Goal: Transaction & Acquisition: Purchase product/service

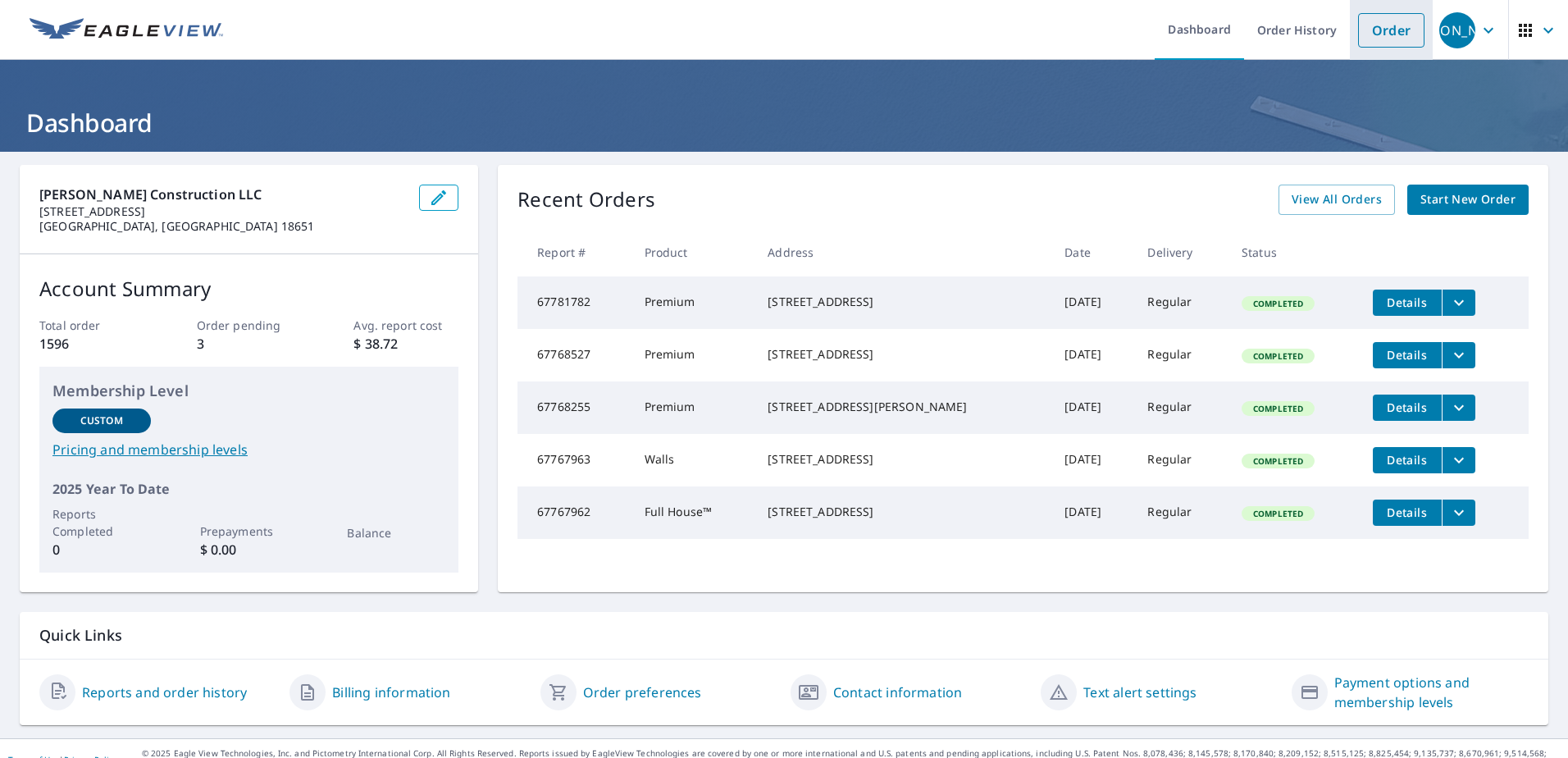
click at [1371, 32] on link "Order" at bounding box center [1391, 30] width 66 height 35
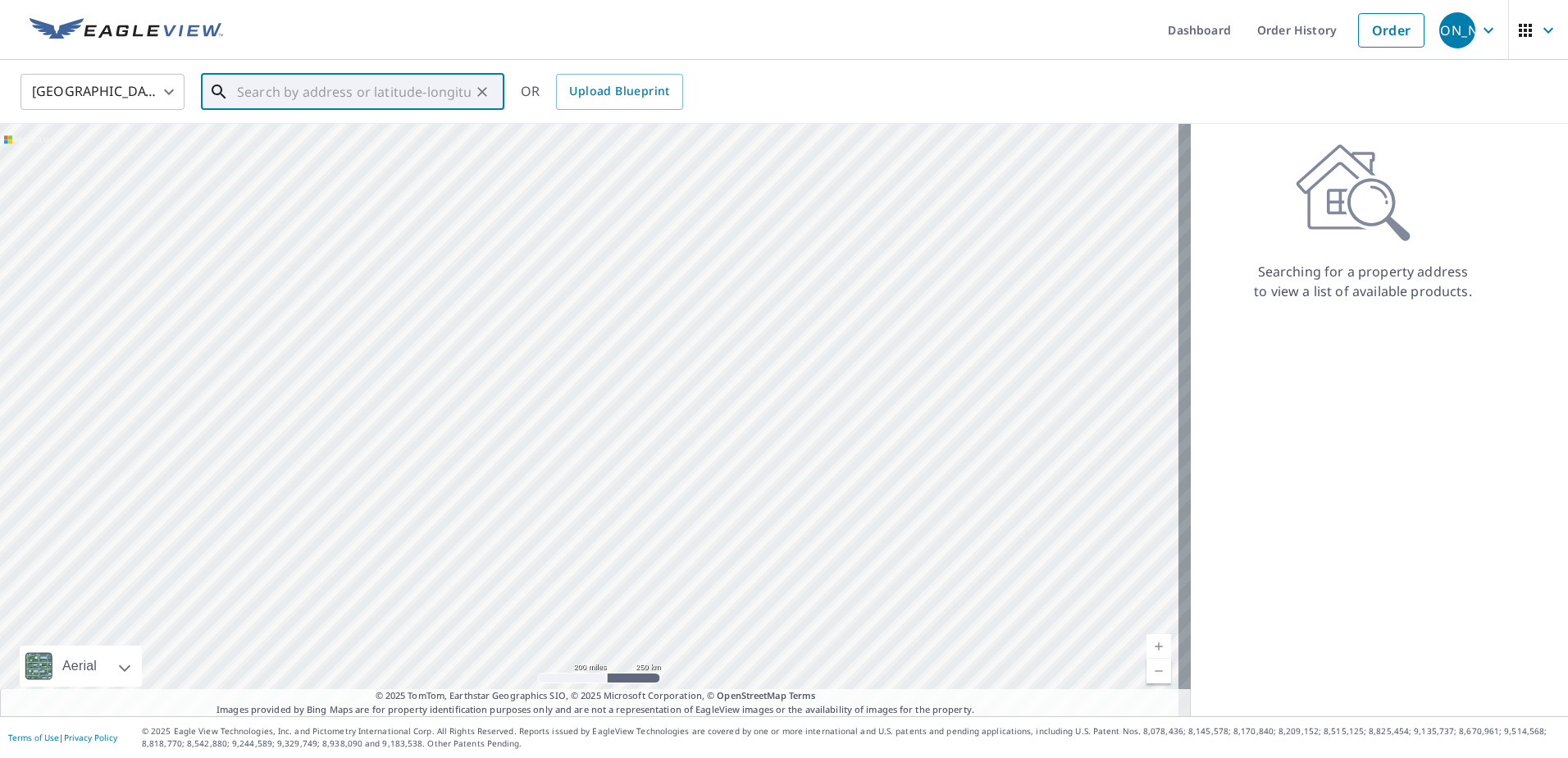
click at [359, 98] on input "text" at bounding box center [354, 91] width 234 height 46
paste input "[STREET_ADDRESS][PERSON_NAME]"
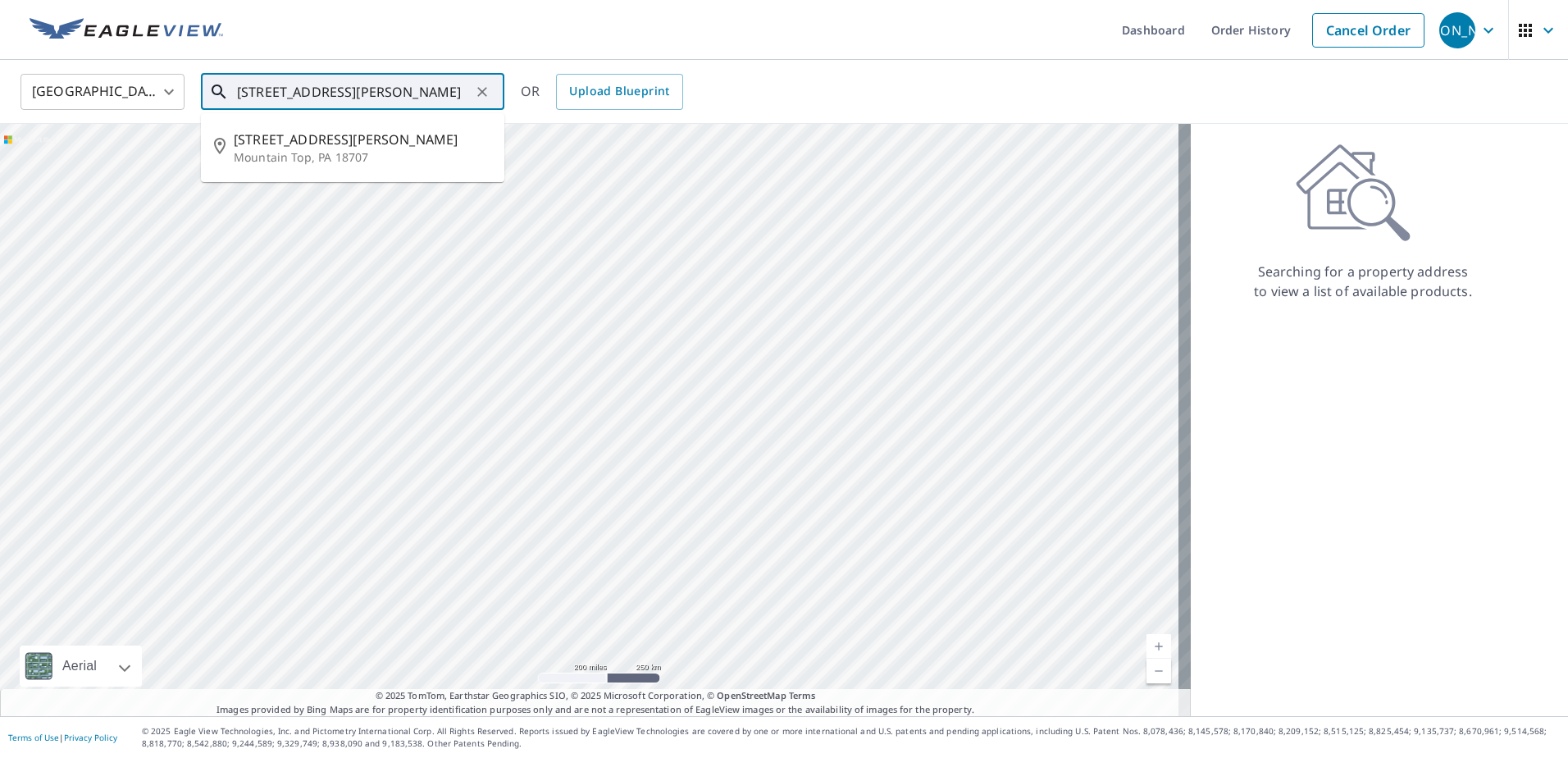
type input "[STREET_ADDRESS][PERSON_NAME]"
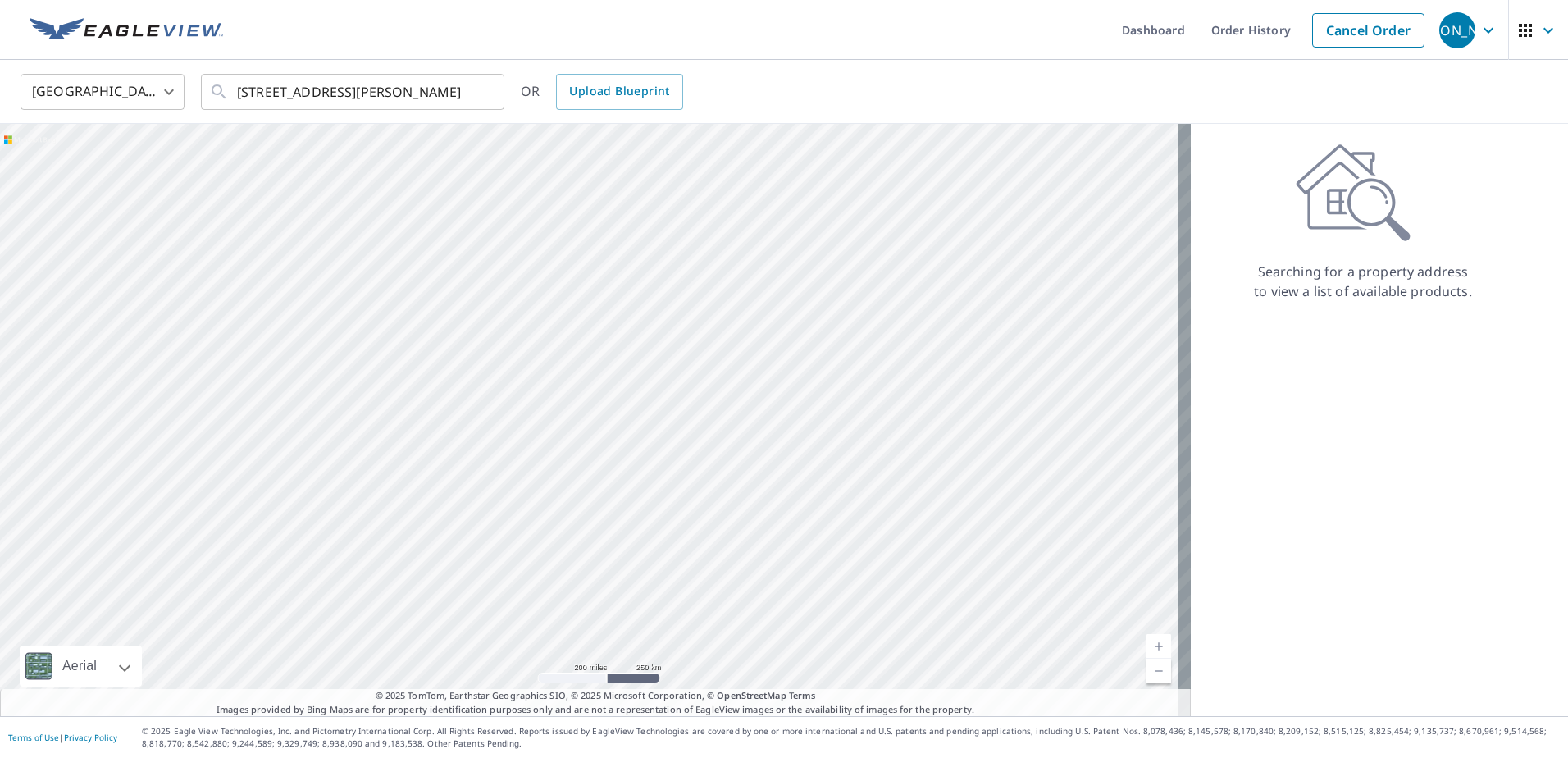
scroll to position [0, 0]
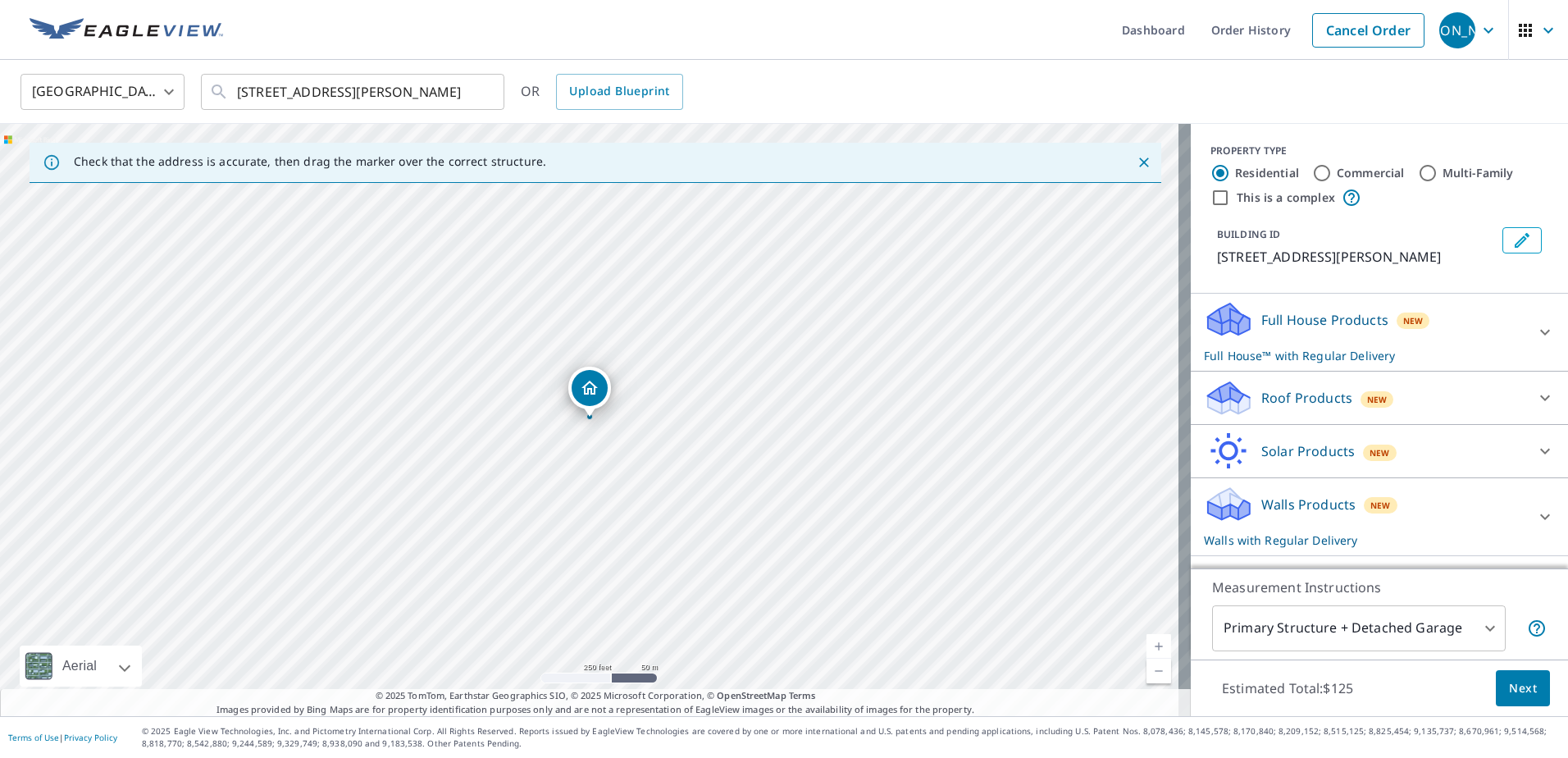
click at [1146, 649] on link "Current Level 17, Zoom In" at bounding box center [1158, 645] width 25 height 25
click at [1146, 649] on link "Current Level 18, Zoom In" at bounding box center [1158, 645] width 25 height 25
click at [1146, 649] on link "Current Level 19, Zoom In" at bounding box center [1158, 645] width 25 height 25
click at [1222, 323] on icon at bounding box center [1223, 325] width 30 height 18
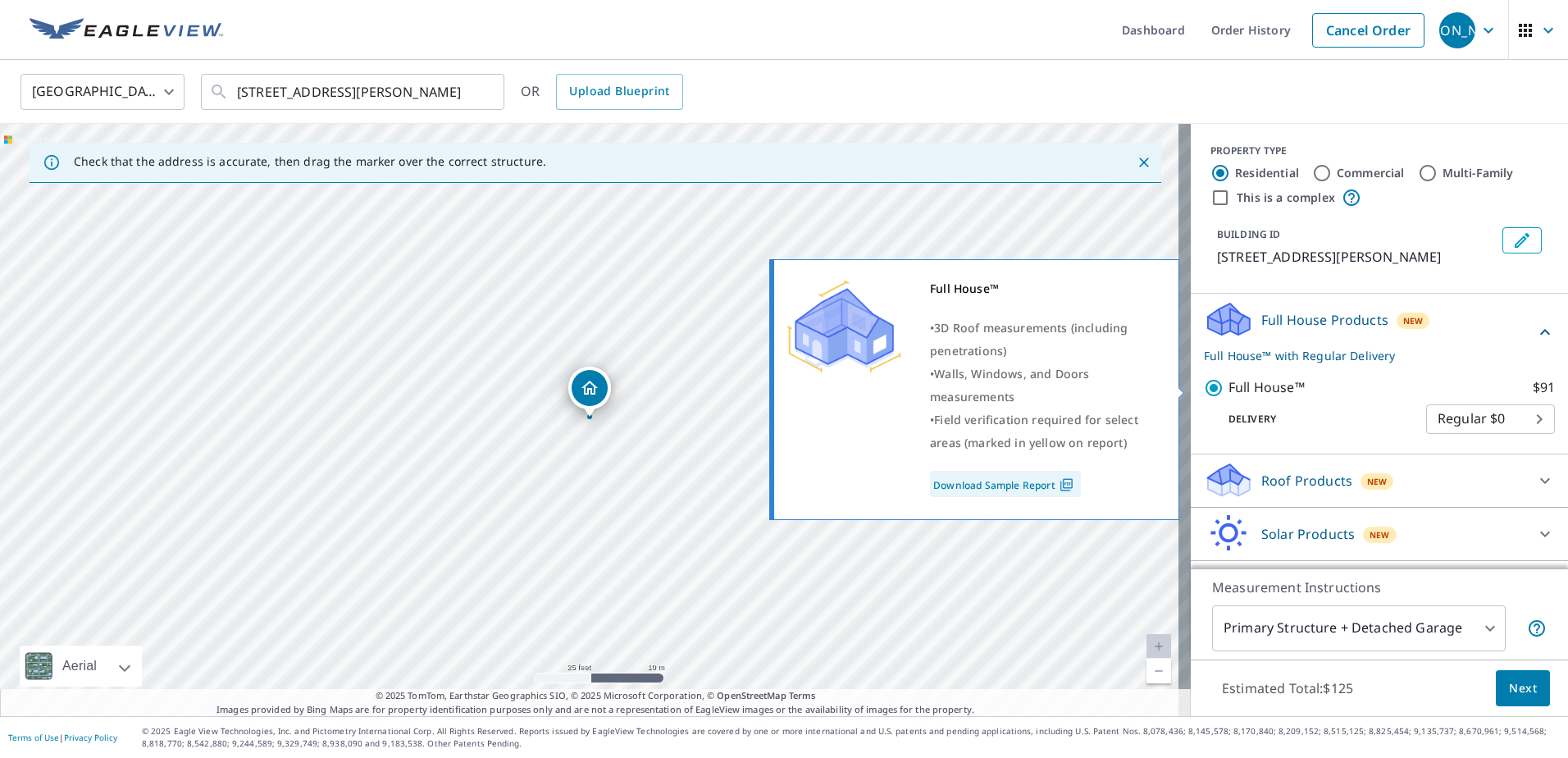
click at [1209, 390] on input "Full House™ $91" at bounding box center [1216, 387] width 25 height 19
checkbox input "false"
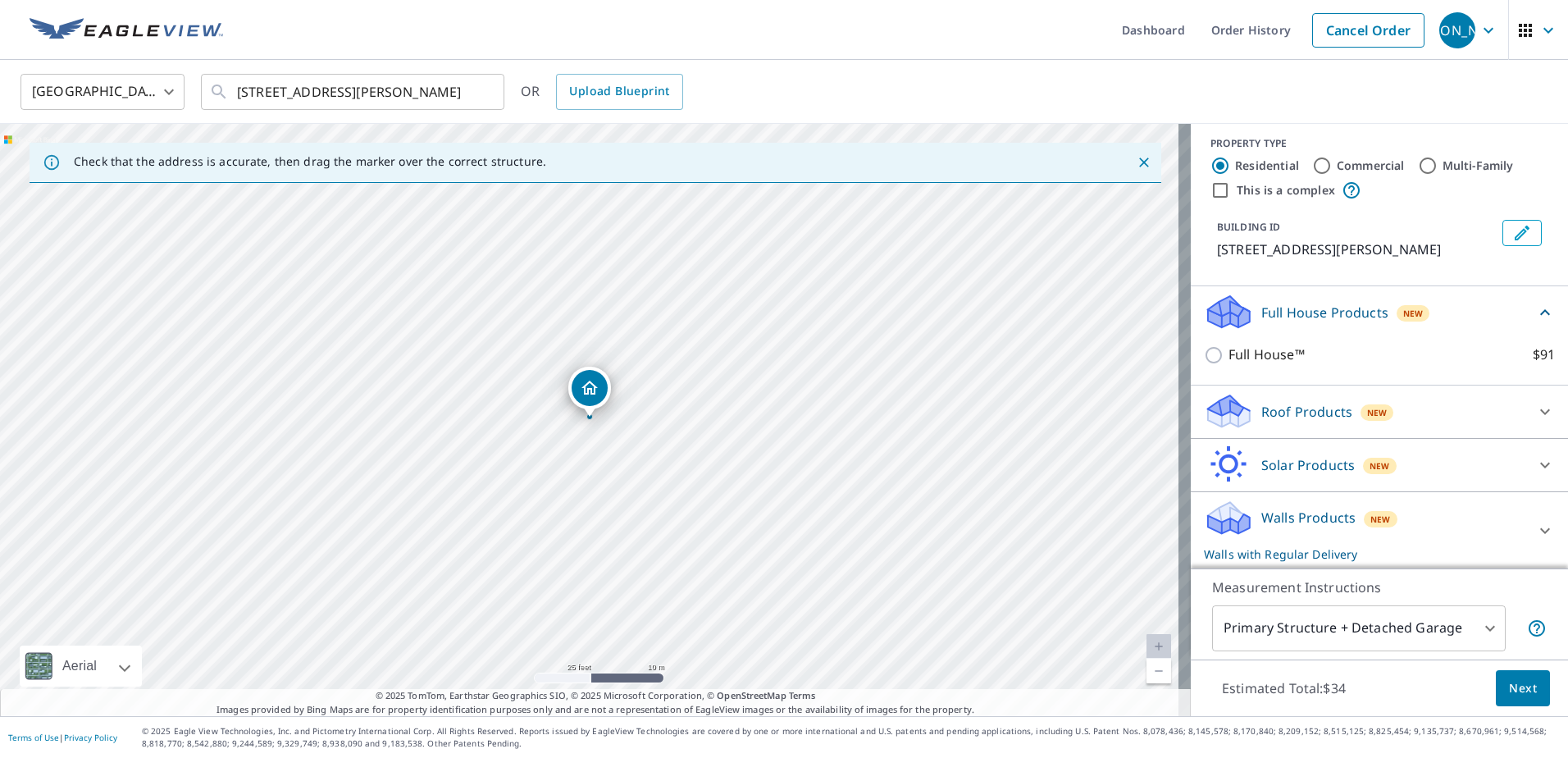
scroll to position [9, 0]
click at [1212, 515] on icon at bounding box center [1226, 511] width 36 height 20
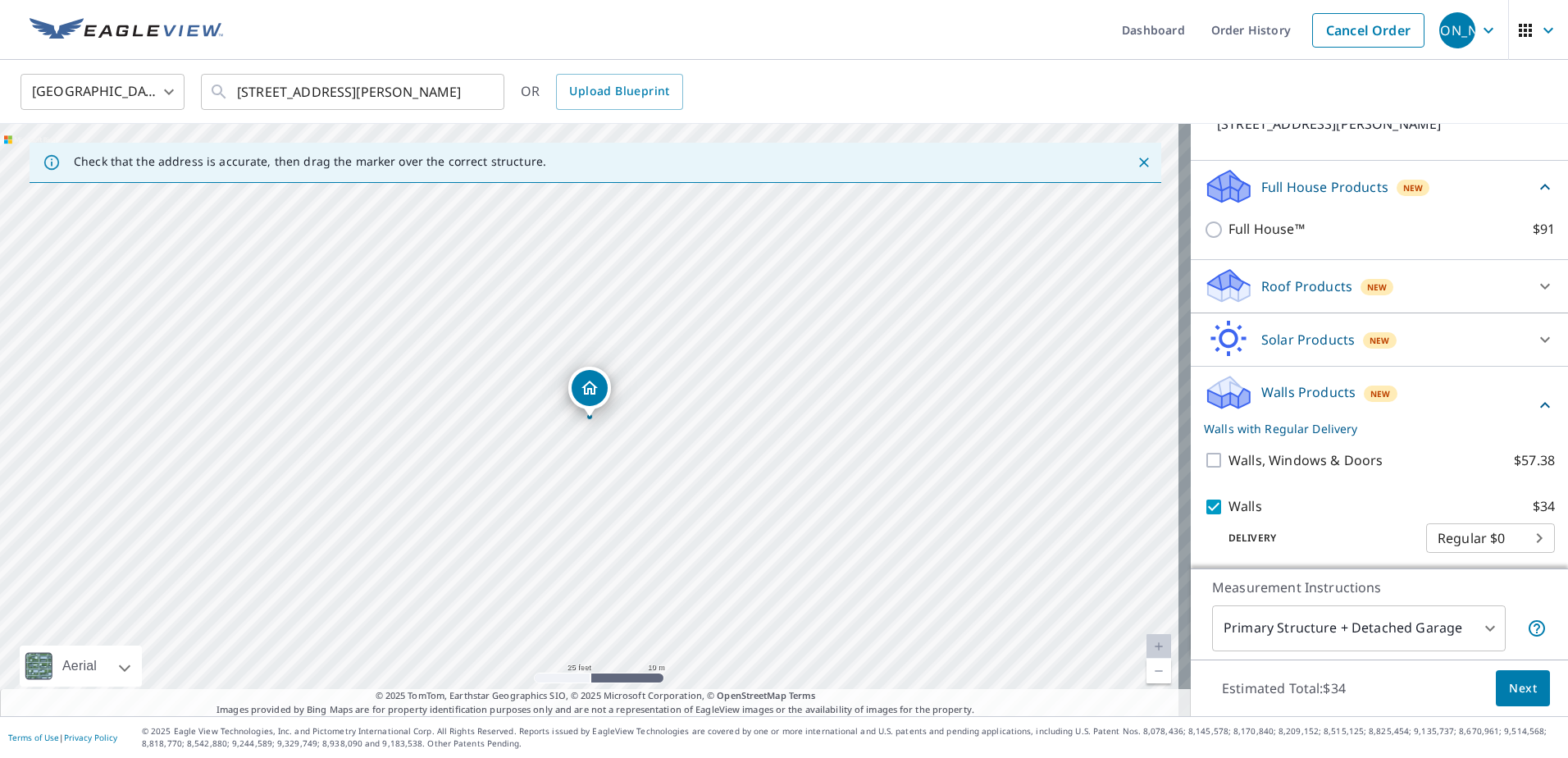
scroll to position [138, 0]
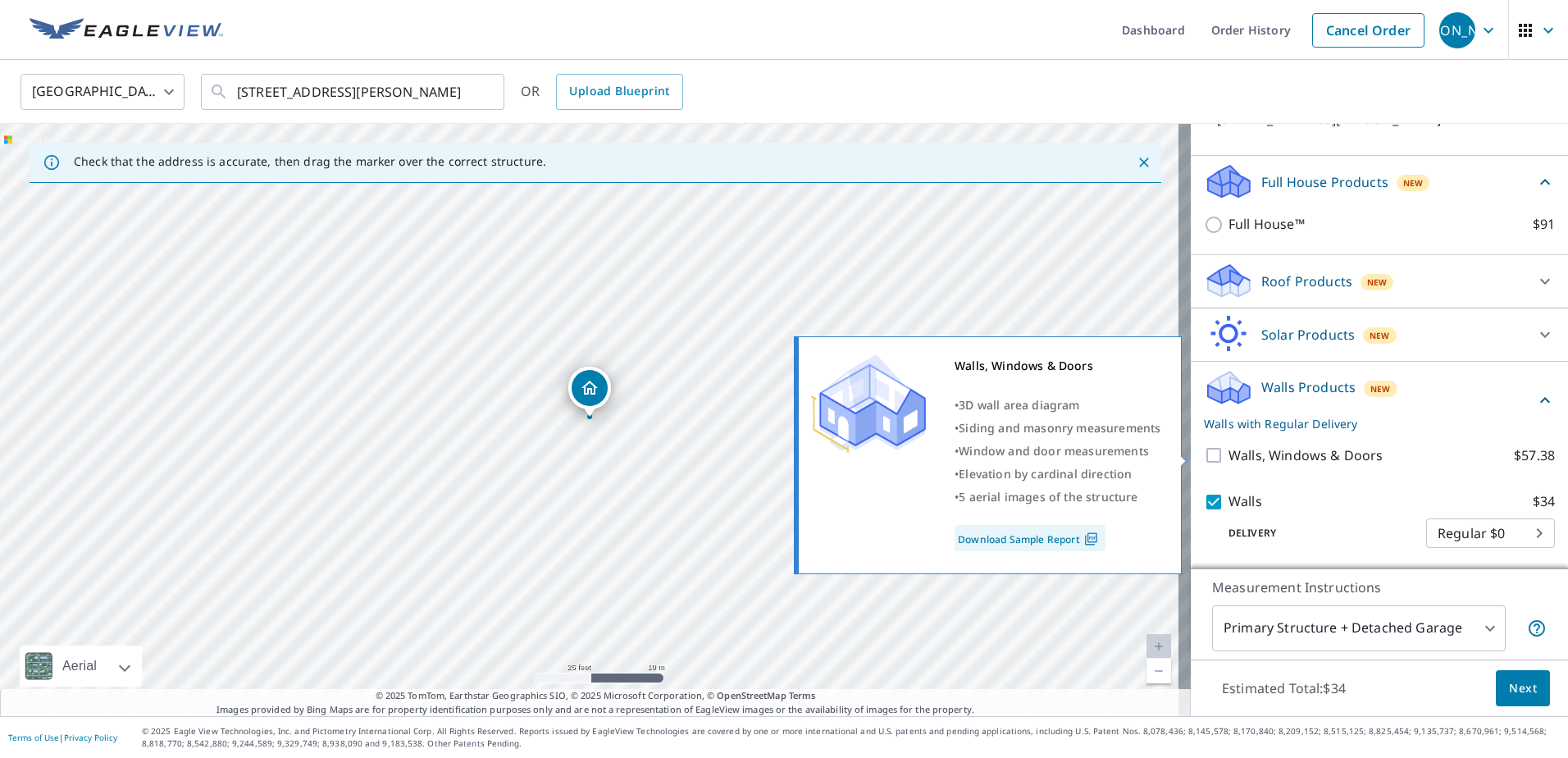
click at [1204, 453] on input "Walls, Windows & Doors $57.38" at bounding box center [1216, 455] width 25 height 19
checkbox input "true"
checkbox input "false"
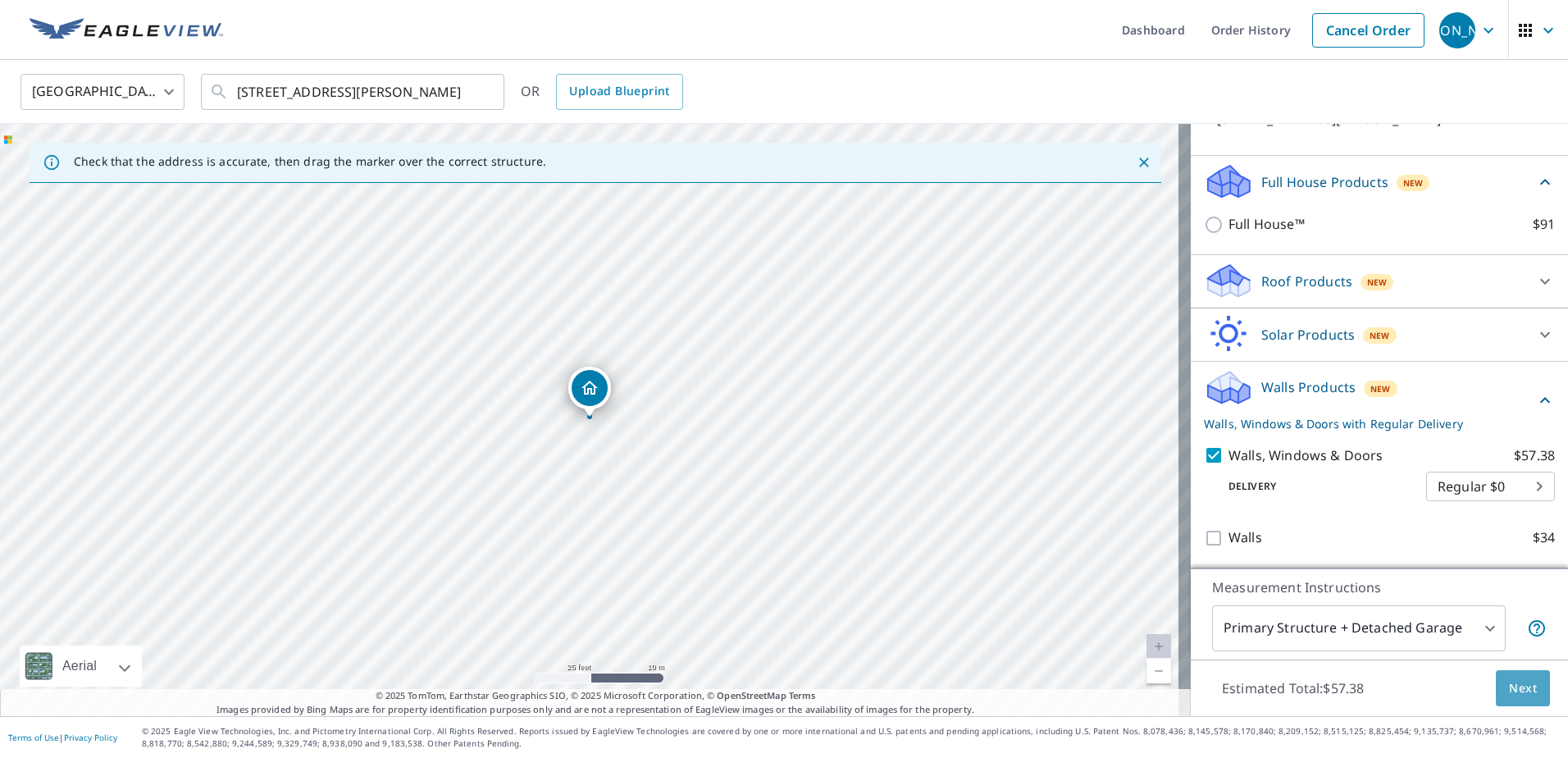
click at [1509, 687] on span "Next" at bounding box center [1522, 689] width 28 height 20
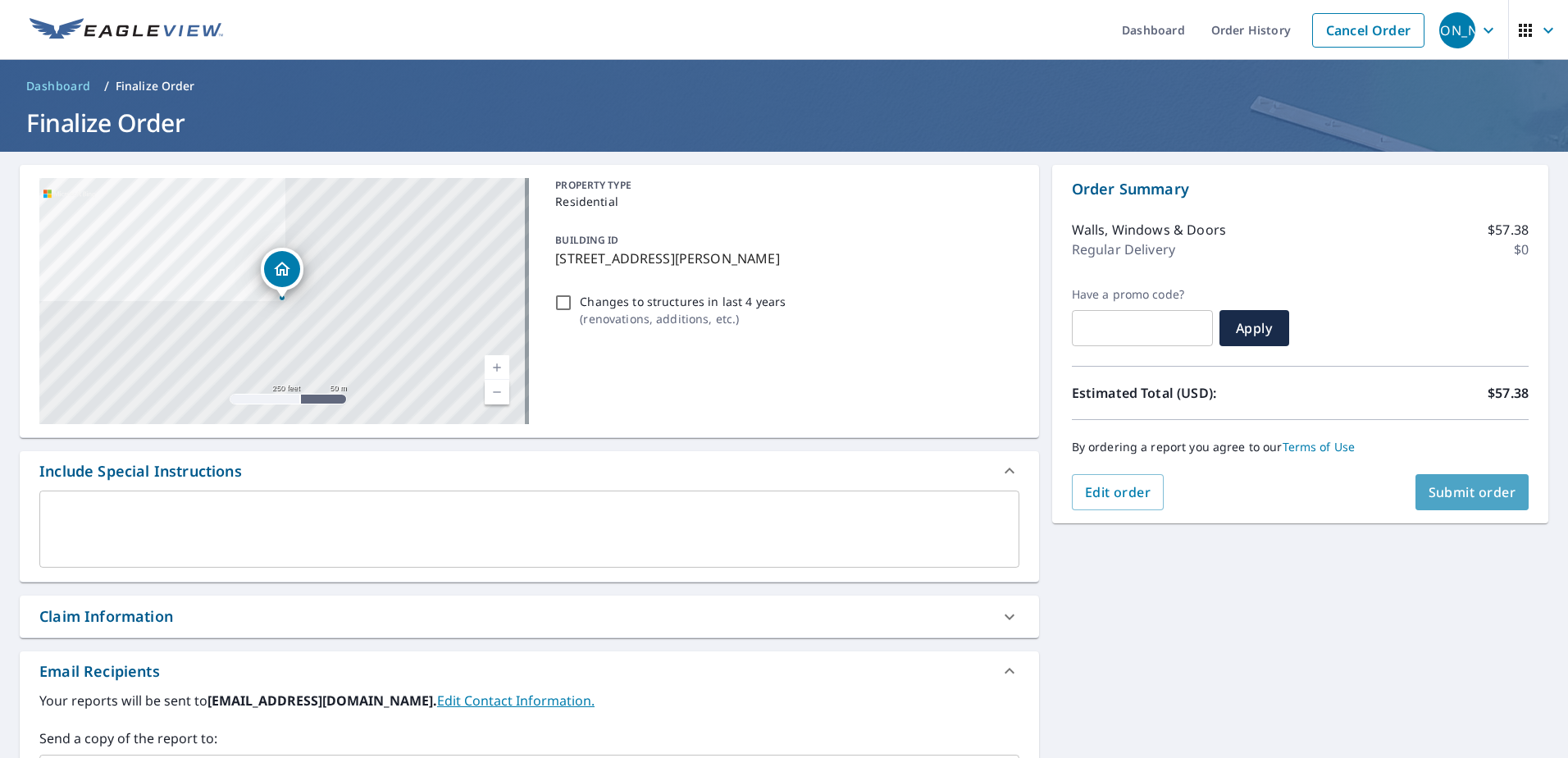
click at [1448, 494] on span "Submit order" at bounding box center [1472, 491] width 88 height 18
